Goal: Task Accomplishment & Management: Complete application form

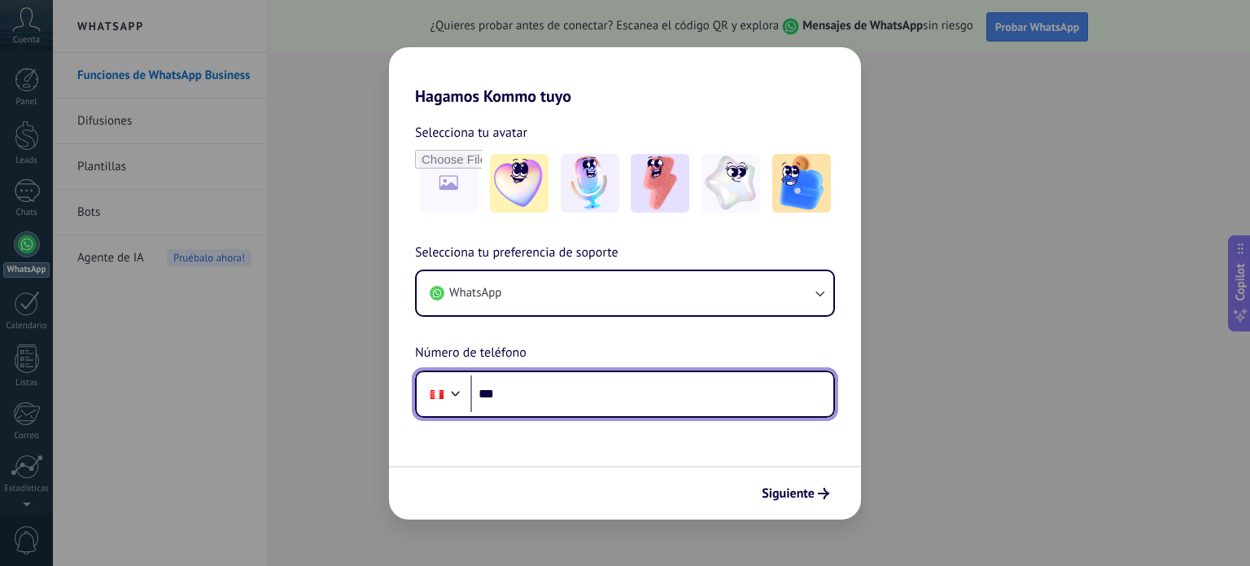
click at [515, 395] on input "***" at bounding box center [651, 393] width 363 height 37
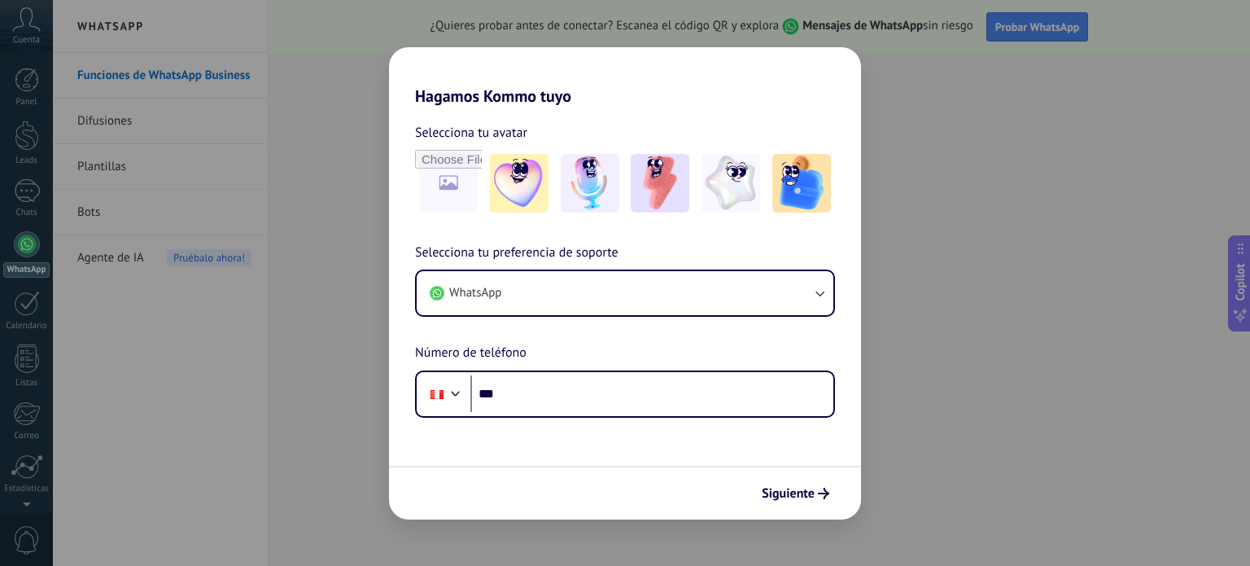
drag, startPoint x: 994, startPoint y: 482, endPoint x: 945, endPoint y: 490, distance: 50.3
click at [990, 482] on div "Hagamos Kommo tuyo Selecciona tu avatar Selecciona tu preferencia de soporte Wh…" at bounding box center [625, 283] width 1250 height 566
click at [268, 416] on div "Hagamos Kommo tuyo Selecciona tu avatar Selecciona tu preferencia de soporte Wh…" at bounding box center [625, 283] width 1250 height 566
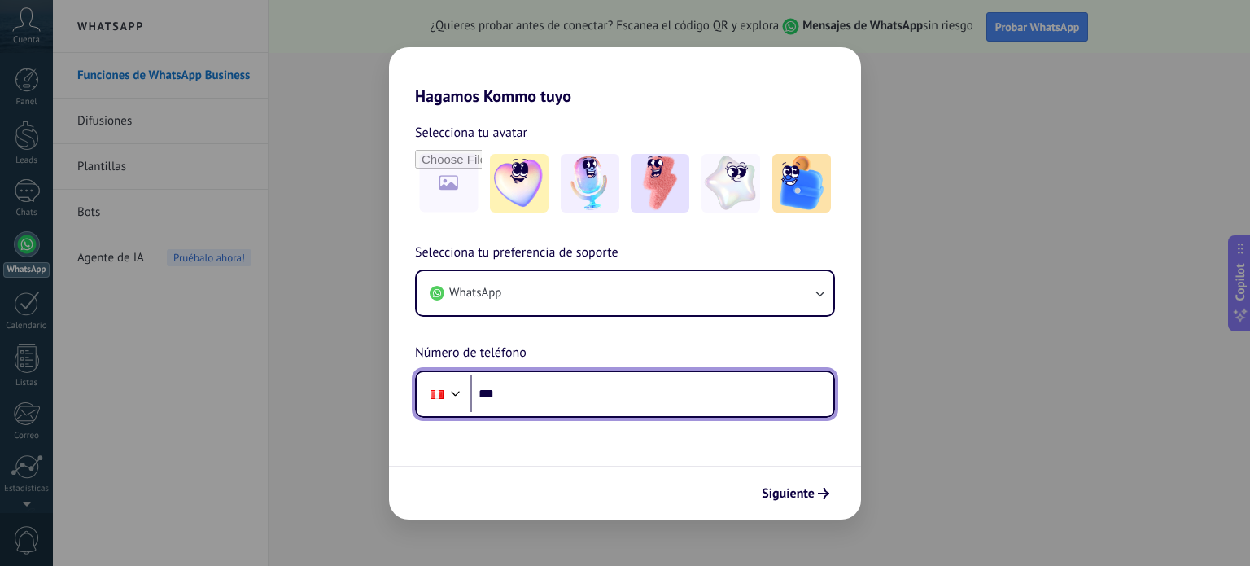
click at [502, 393] on input "***" at bounding box center [651, 393] width 363 height 37
type input "**********"
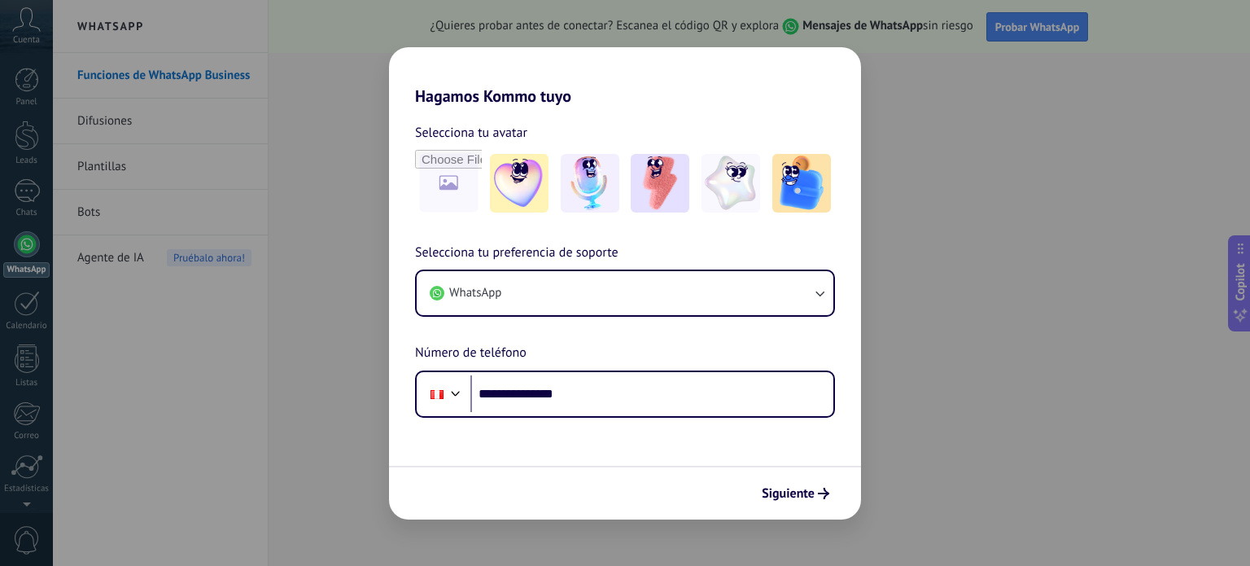
click at [785, 496] on span "Siguiente" at bounding box center [788, 492] width 53 height 11
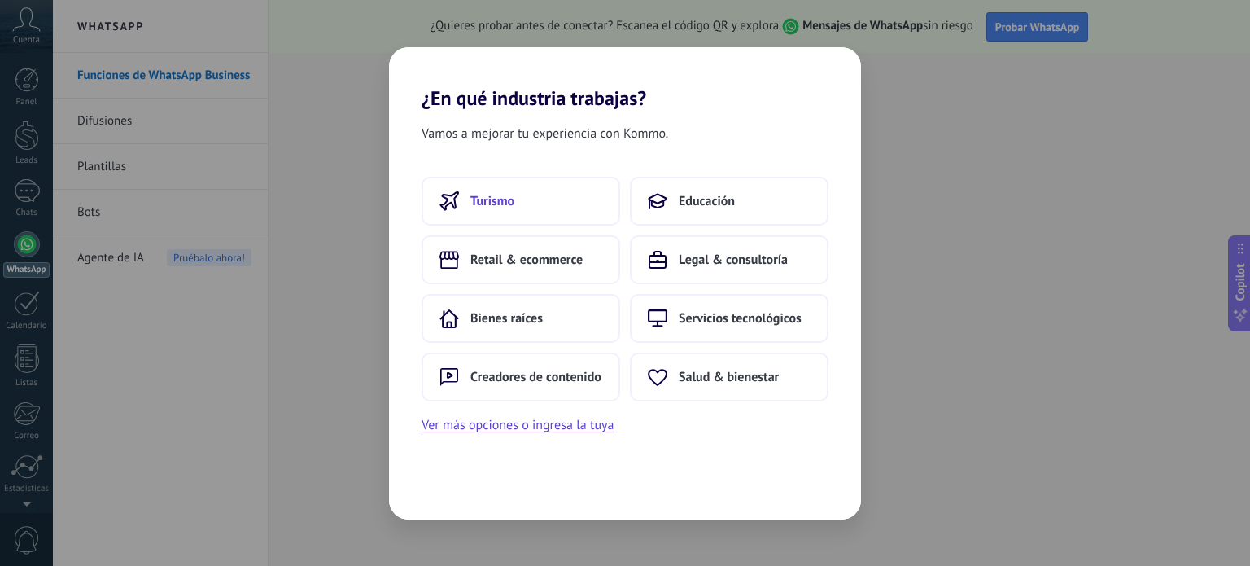
click at [521, 194] on button "Turismo" at bounding box center [521, 201] width 199 height 49
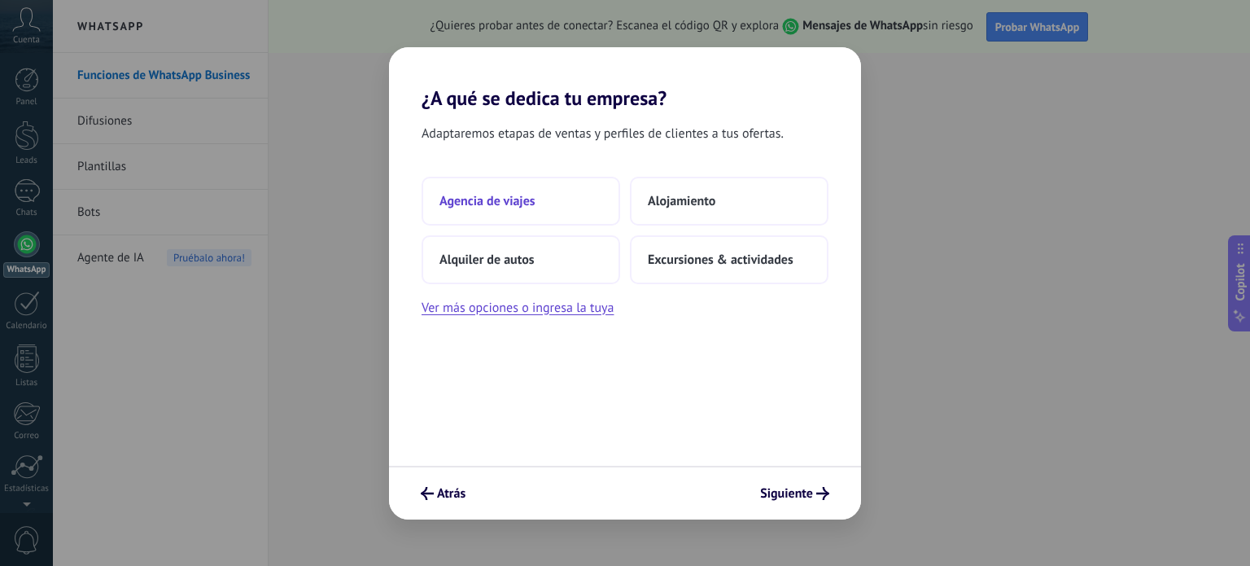
click at [521, 195] on span "Agencia de viajes" at bounding box center [487, 201] width 96 height 16
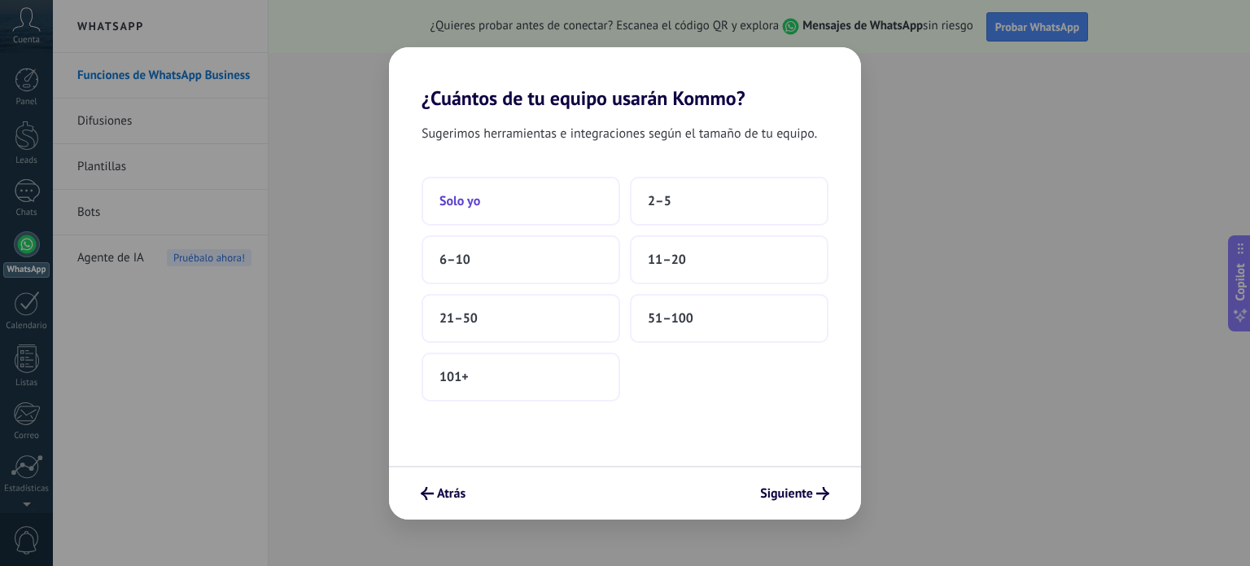
click at [521, 197] on button "Solo yo" at bounding box center [521, 201] width 199 height 49
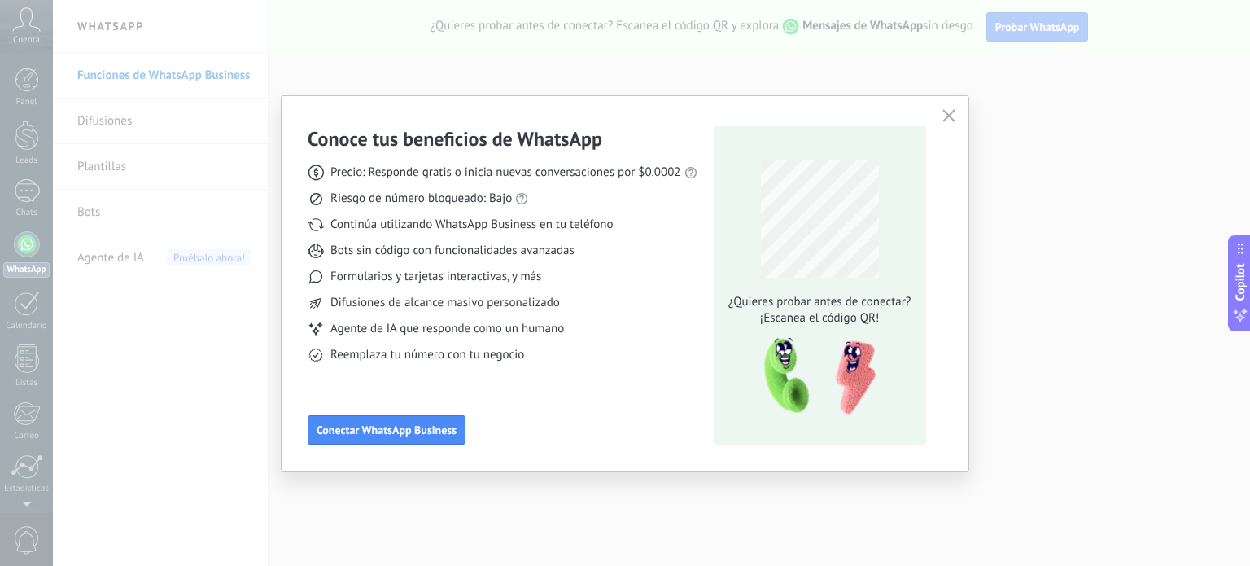
click at [947, 113] on icon "button" at bounding box center [948, 115] width 13 height 13
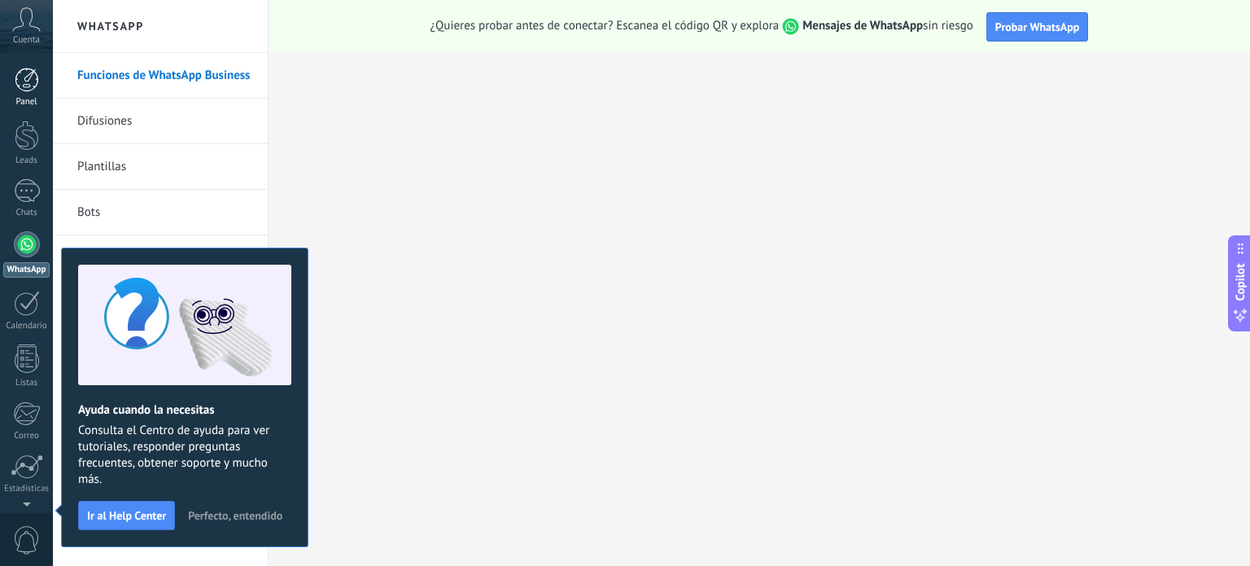
click at [28, 85] on div at bounding box center [27, 80] width 24 height 24
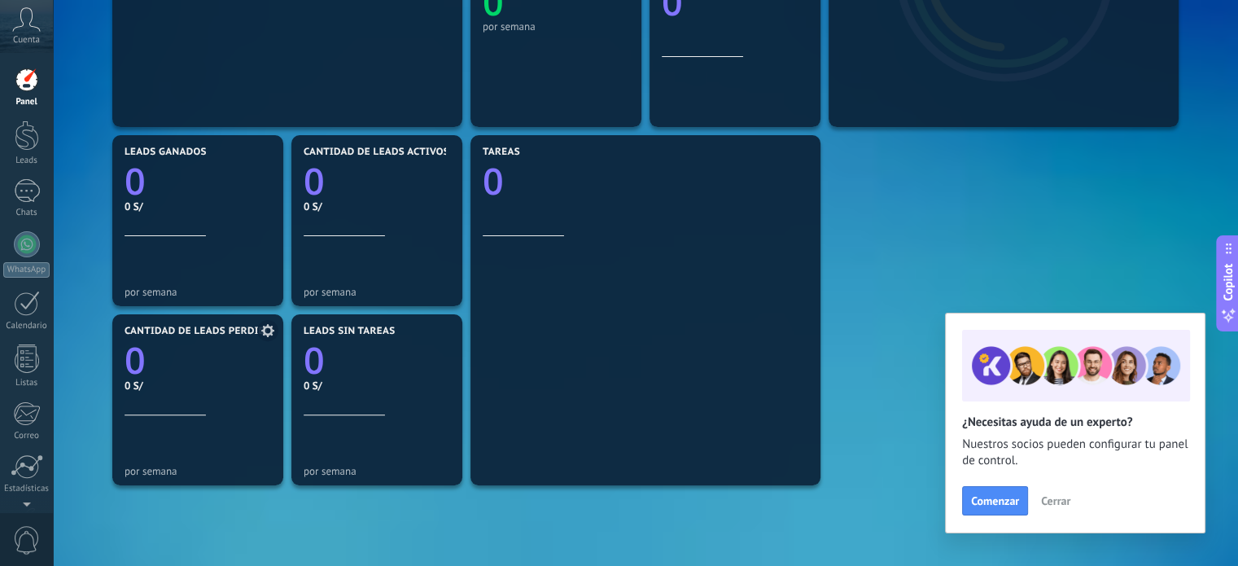
scroll to position [488, 0]
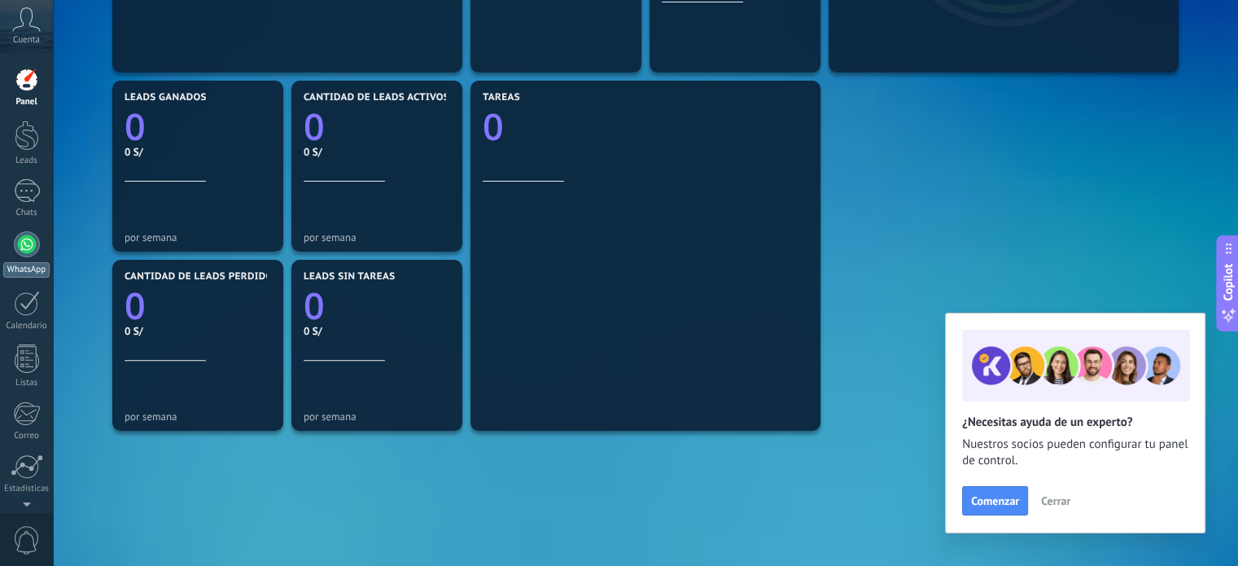
click at [22, 242] on div at bounding box center [27, 244] width 26 height 26
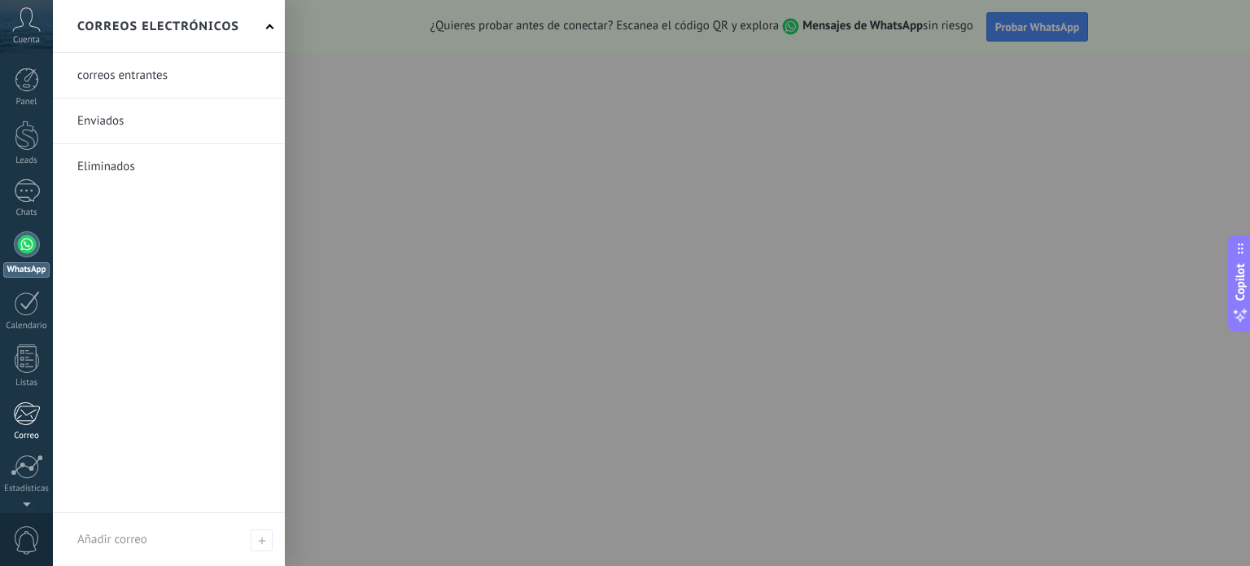
click at [20, 428] on link "Correo" at bounding box center [26, 421] width 53 height 40
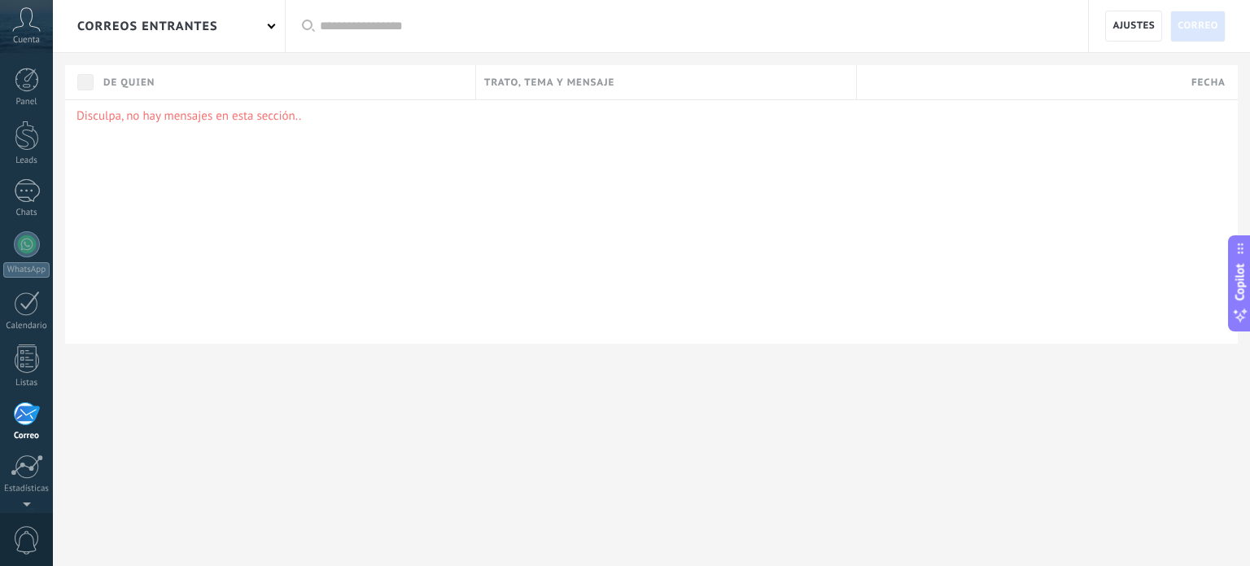
scroll to position [111, 0]
